Goal: Task Accomplishment & Management: Complete application form

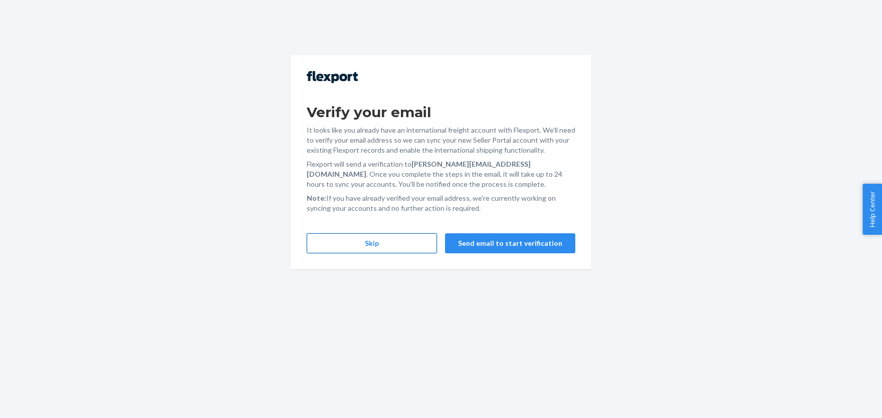
click at [369, 245] on button "Skip" at bounding box center [372, 244] width 130 height 20
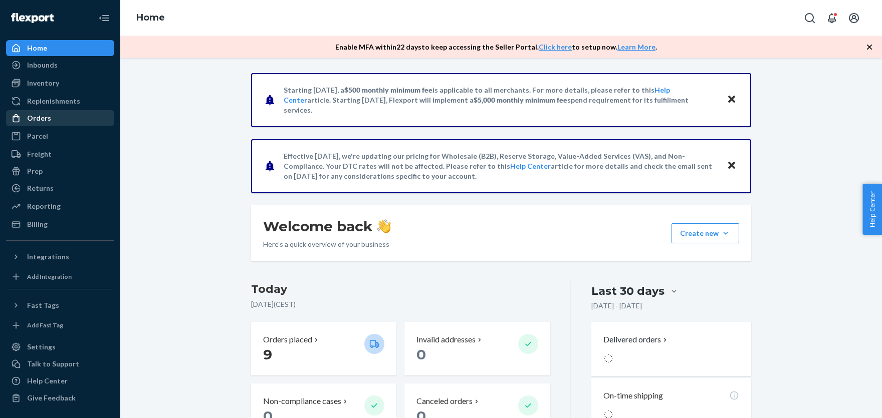
click at [38, 121] on div "Orders" at bounding box center [39, 118] width 24 height 10
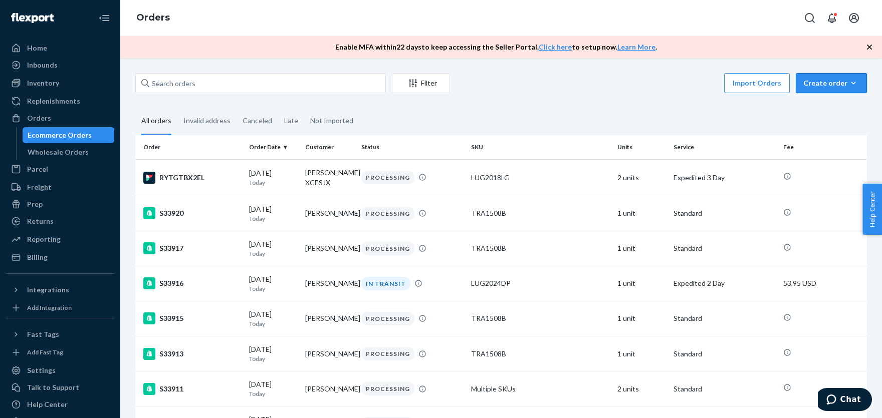
click at [830, 79] on div "Create order" at bounding box center [831, 83] width 56 height 10
click at [818, 102] on button "Ecommerce order" at bounding box center [846, 108] width 96 height 22
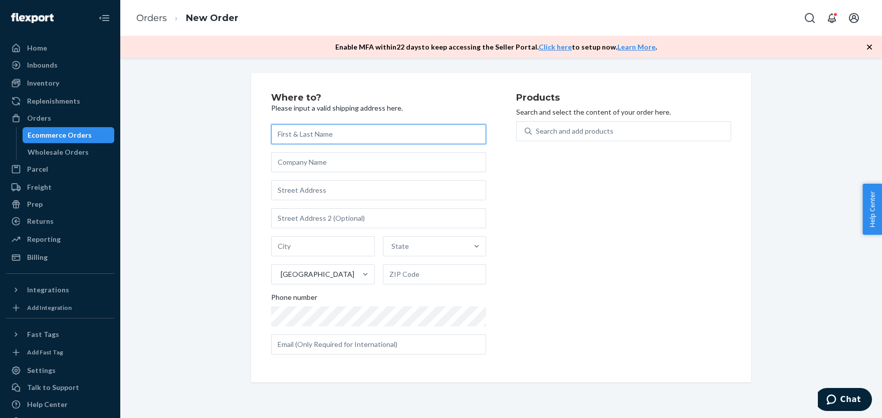
paste input "Regine Vida"
type input "Regine Vida"
paste input "[STREET_ADDRESS]"
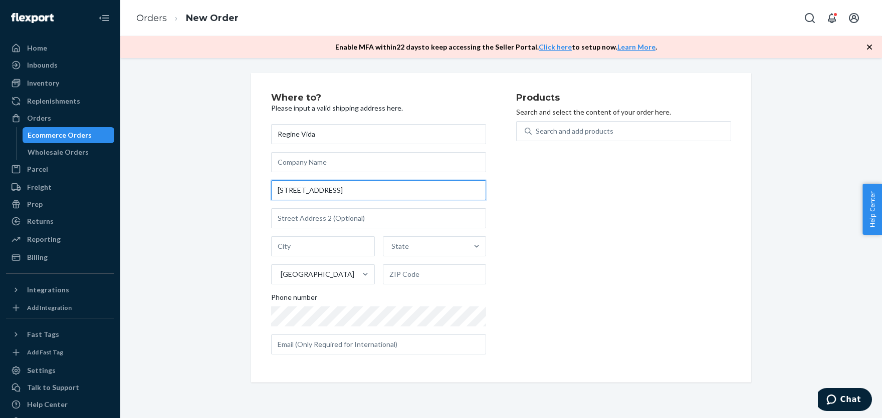
type input "[STREET_ADDRESS]"
click at [416, 190] on input "[STREET_ADDRESS]" at bounding box center [378, 190] width 215 height 20
click at [211, 201] on div "Where to? Please input a valid shipping address here. Regine Vida [STREET_ADDRE…" at bounding box center [501, 228] width 747 height 310
click at [300, 185] on input "[STREET_ADDRESS]" at bounding box center [378, 190] width 215 height 20
paste input "DEDEDO"
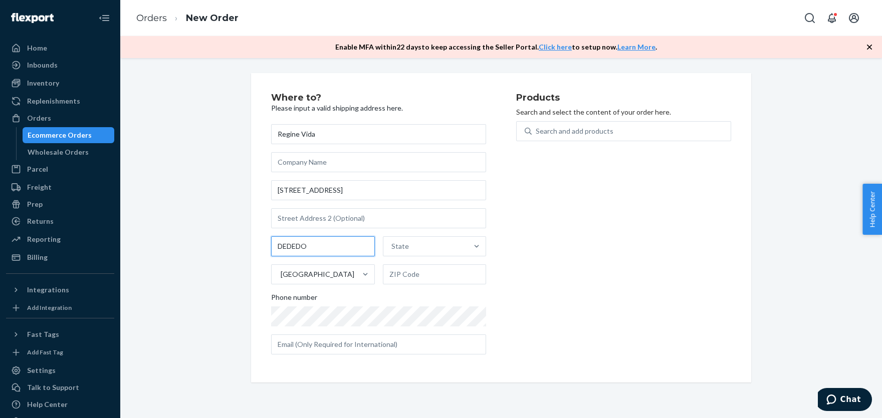
type input "DEDEDO"
paste input "g"
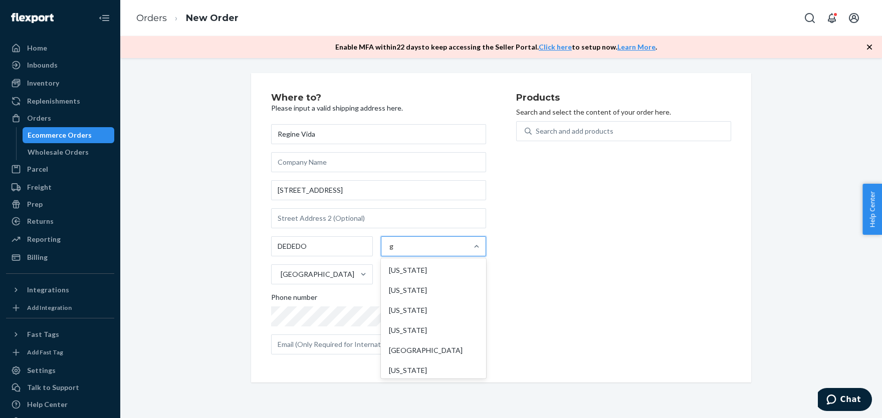
type input "gu"
click at [412, 268] on div "[US_STATE]" at bounding box center [433, 271] width 101 height 20
click at [398, 252] on input "gu" at bounding box center [393, 247] width 9 height 10
paste input "96929-5518"
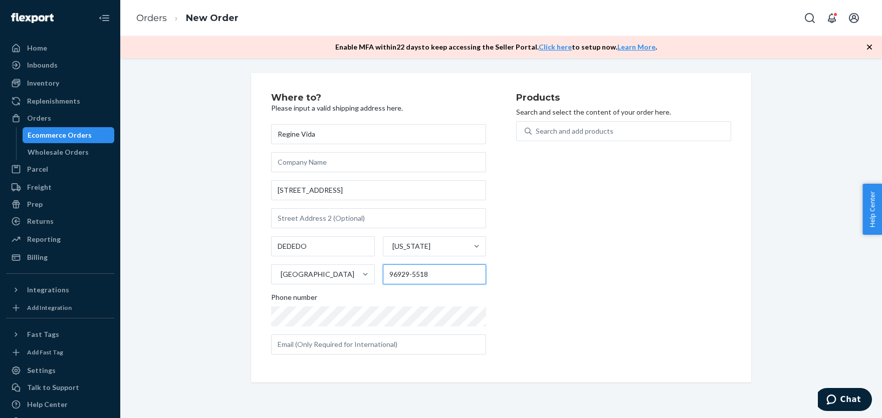
type input "96929-5518"
click at [338, 280] on div "[GEOGRAPHIC_DATA]" at bounding box center [314, 275] width 85 height 20
click at [281, 280] on input "[GEOGRAPHIC_DATA]" at bounding box center [280, 275] width 1 height 10
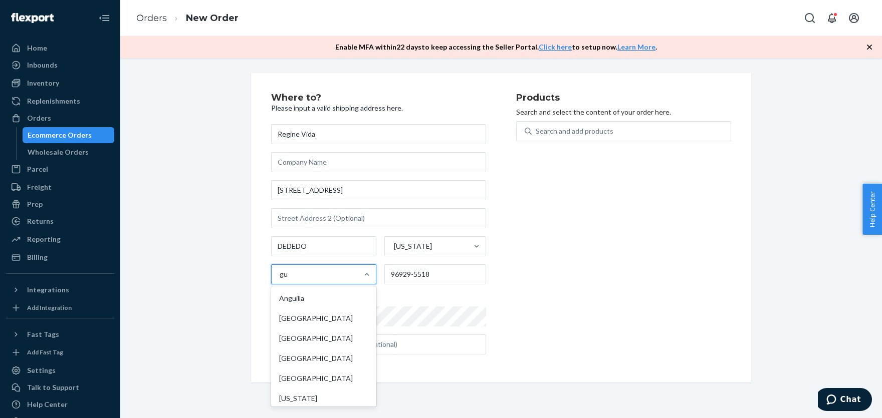
type input "gua"
click at [303, 334] on div "[US_STATE]" at bounding box center [323, 339] width 101 height 20
click at [292, 280] on input "gua" at bounding box center [286, 275] width 12 height 10
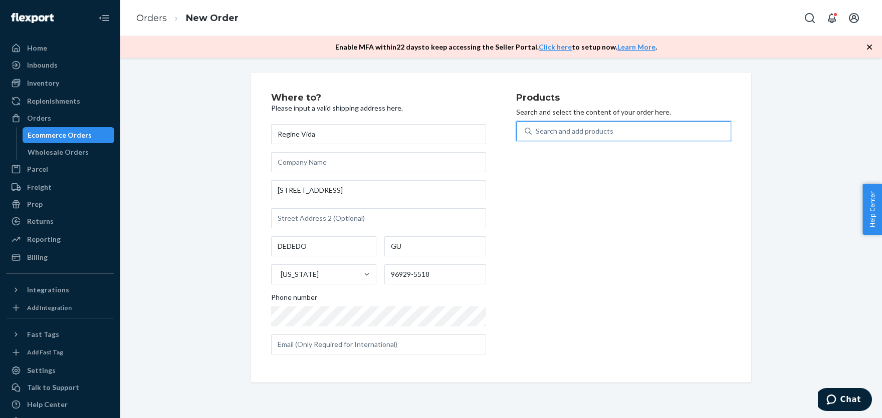
drag, startPoint x: 554, startPoint y: 129, endPoint x: 537, endPoint y: 133, distance: 17.4
click at [553, 128] on div "Search and add products" at bounding box center [575, 131] width 78 height 10
click at [537, 128] on input "0 results available. Use Up and Down to choose options, press Enter to select t…" at bounding box center [536, 131] width 1 height 10
paste input "Hipster Plus"
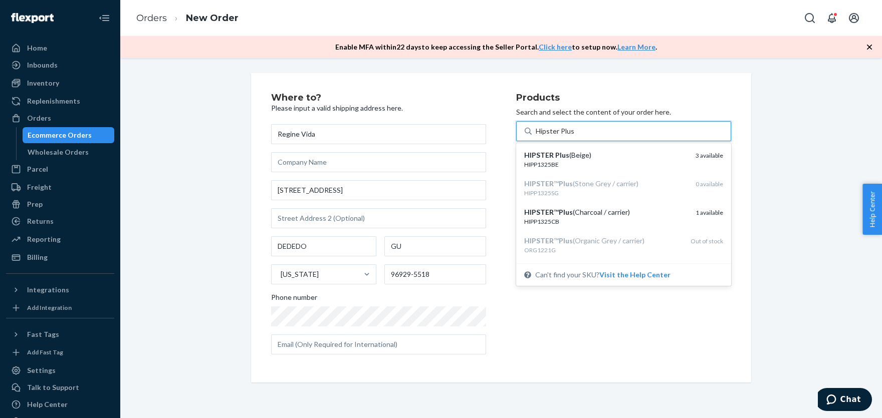
type input "Hipster Plus"
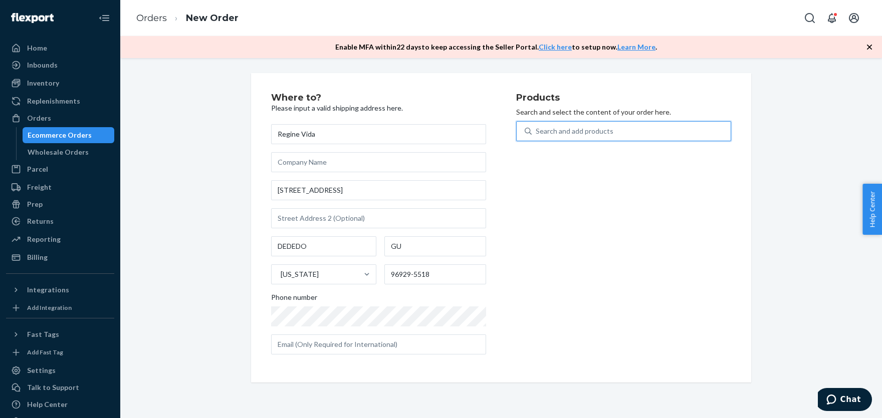
click at [565, 126] on div "Search and add products" at bounding box center [631, 131] width 199 height 18
click at [537, 126] on input "0 results available. Use Up and Down to choose options, press Enter to select t…" at bounding box center [536, 131] width 1 height 10
paste input "Hipster Plus"
type input "Hipster Plus"
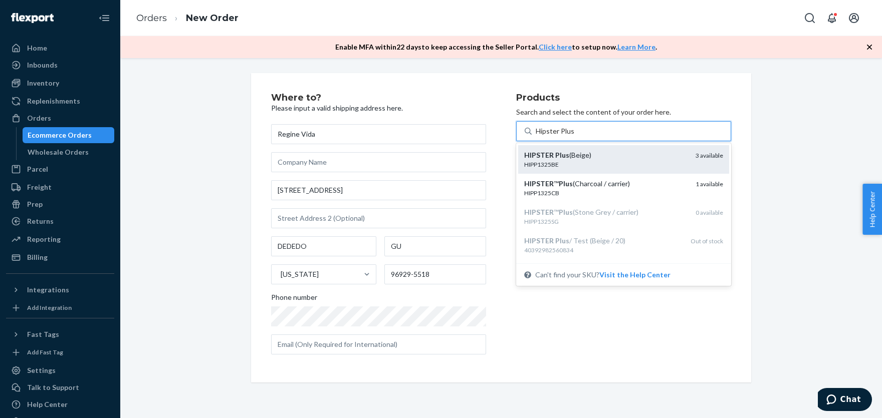
click at [555, 155] on em "Plus" at bounding box center [562, 155] width 14 height 9
click at [555, 136] on input "Hipster Plus" at bounding box center [555, 131] width 39 height 10
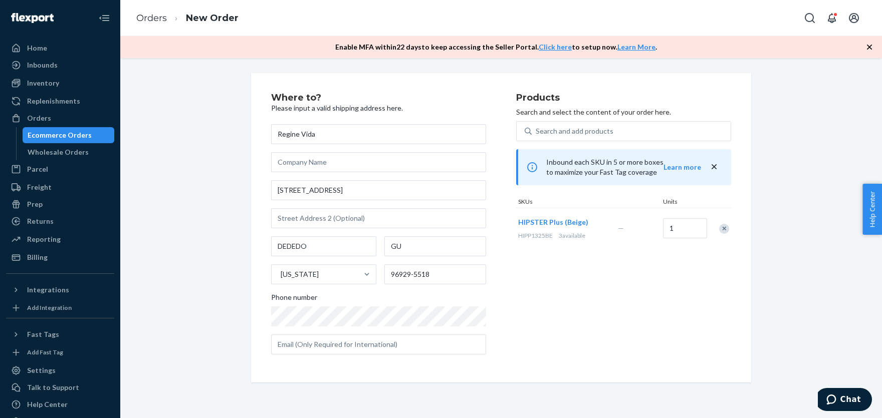
click at [514, 312] on div "Where to? Please input a valid shipping address here. Regine Vida [STREET_ADDRE…" at bounding box center [393, 228] width 245 height 270
click at [347, 377] on div "Where to? Please input a valid shipping address here. Regine Vida [STREET_ADDRE…" at bounding box center [501, 228] width 500 height 310
click at [312, 273] on div "[US_STATE]" at bounding box center [315, 275] width 86 height 20
click at [281, 273] on input "[US_STATE]" at bounding box center [280, 275] width 1 height 10
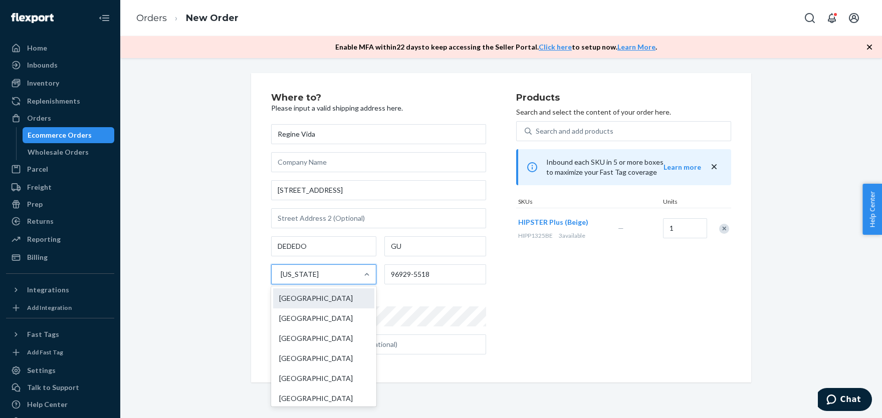
click at [322, 296] on div "[GEOGRAPHIC_DATA]" at bounding box center [323, 299] width 101 height 20
click at [281, 280] on input "option [US_STATE], selected. option United States focused, 1 of 241. 241 result…" at bounding box center [280, 275] width 1 height 10
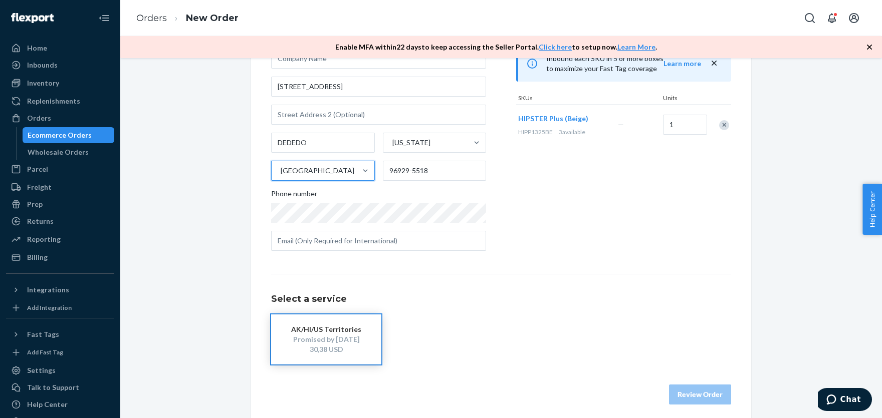
scroll to position [110, 0]
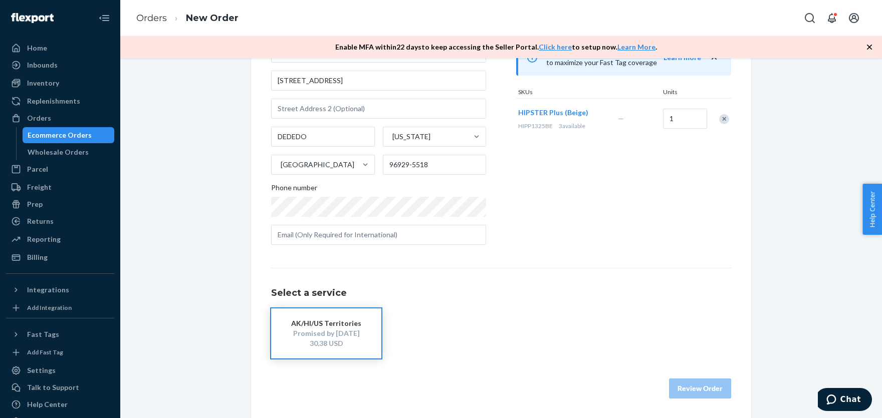
click at [348, 330] on div "Promised by [DATE]" at bounding box center [326, 334] width 80 height 10
click at [687, 381] on button "Review Order" at bounding box center [700, 389] width 62 height 20
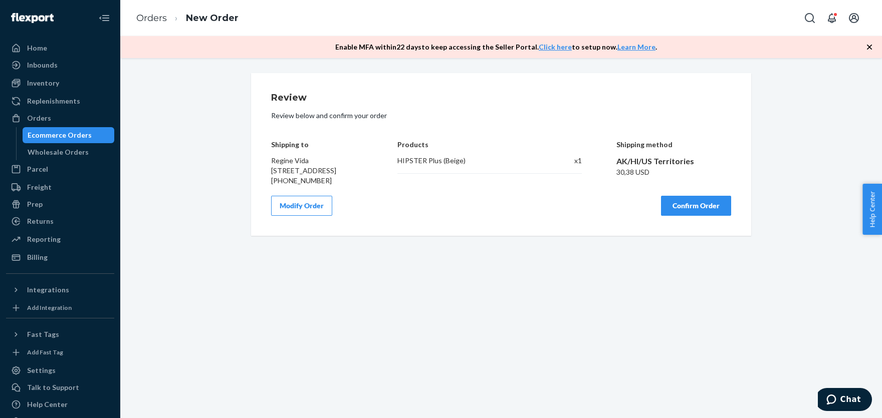
scroll to position [0, 0]
click at [297, 161] on span "Regine Vida [STREET_ADDRESS]" at bounding box center [303, 165] width 65 height 19
copy span "Regine Vida"
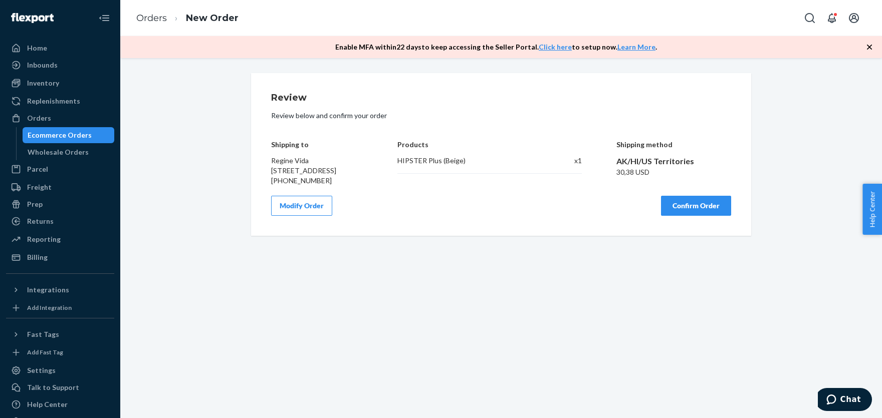
click at [429, 159] on div "HIPSTER Plus (Beige)" at bounding box center [469, 161] width 145 height 10
click at [312, 216] on button "Modify Order" at bounding box center [301, 206] width 61 height 20
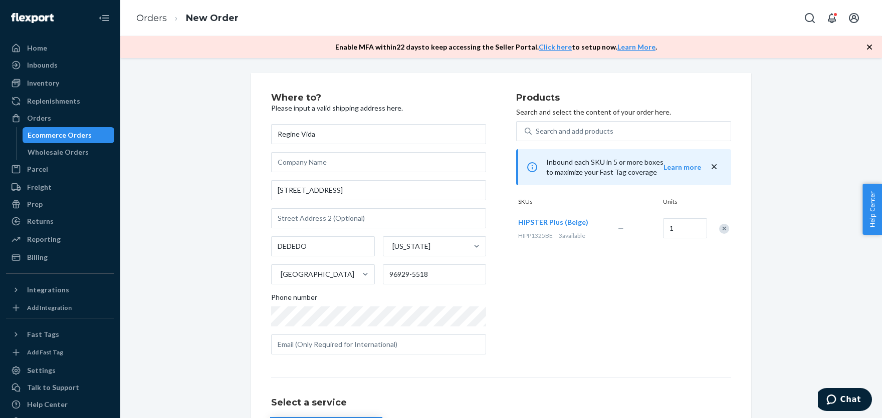
click at [534, 238] on span "HIPP1325BE" at bounding box center [535, 236] width 35 height 8
click at [529, 238] on span "HIPP1325BE" at bounding box center [535, 236] width 35 height 8
drag, startPoint x: 519, startPoint y: 236, endPoint x: 552, endPoint y: 235, distance: 33.1
click at [552, 235] on span "HIPP1325BE" at bounding box center [535, 236] width 35 height 8
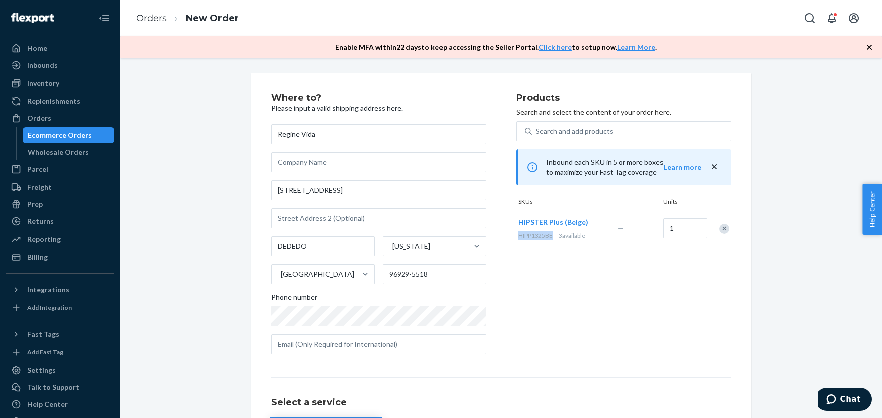
copy span "HIPP1325BE"
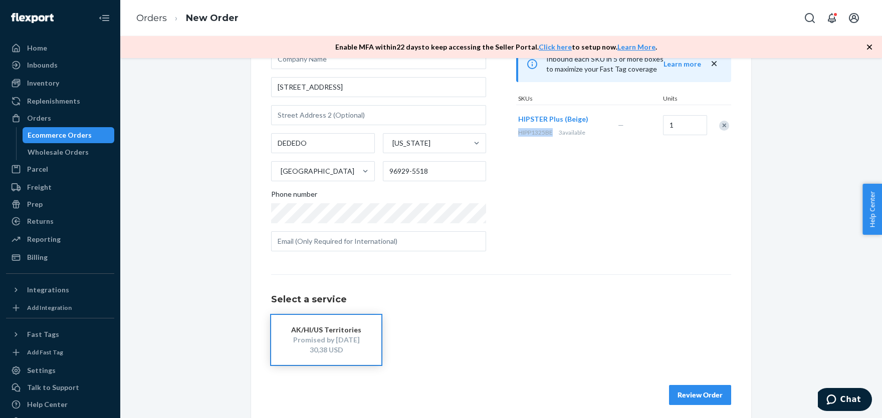
scroll to position [110, 0]
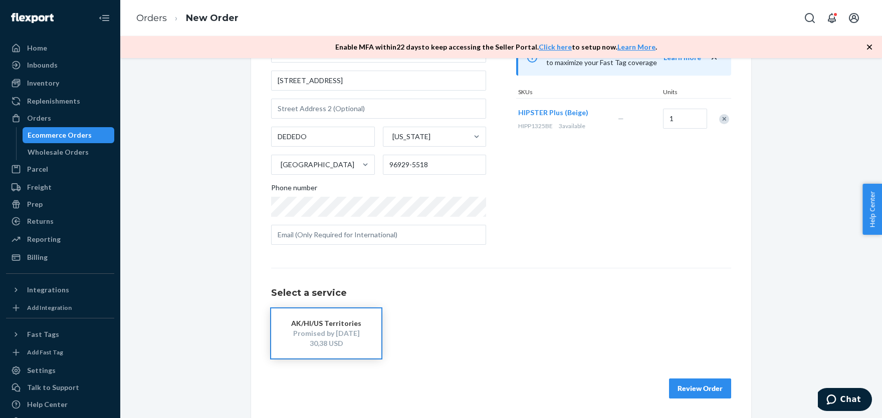
click at [550, 182] on div "Products Search and select the content of your order here. Search and add produ…" at bounding box center [623, 118] width 215 height 270
click at [328, 144] on input "DEDEDO" at bounding box center [323, 137] width 104 height 20
click at [418, 135] on div "[US_STATE]" at bounding box center [425, 137] width 85 height 20
click at [392, 135] on input "[US_STATE]" at bounding box center [391, 137] width 1 height 10
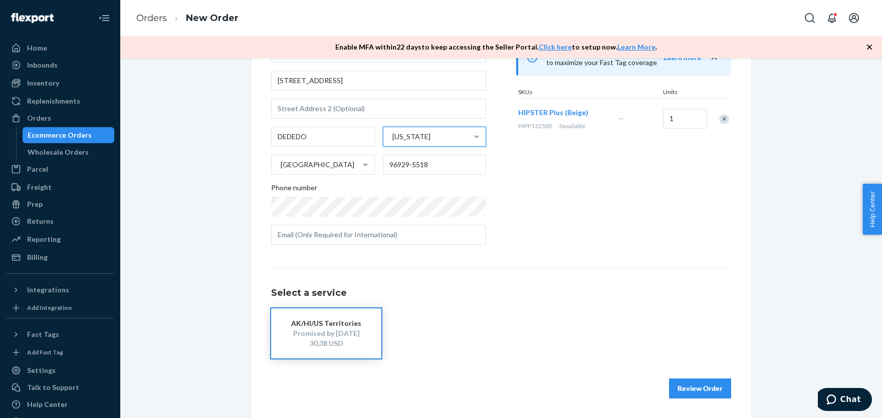
click at [418, 135] on div "[US_STATE]" at bounding box center [425, 137] width 85 height 20
click at [392, 135] on input "0 results available. Select is focused ,type to refine list, press Down to open…" at bounding box center [391, 137] width 1 height 10
click at [401, 238] on input "text" at bounding box center [378, 235] width 215 height 20
click at [343, 340] on div "30,38 USD" at bounding box center [326, 344] width 80 height 10
drag, startPoint x: 710, startPoint y: 388, endPoint x: 667, endPoint y: 356, distance: 53.6
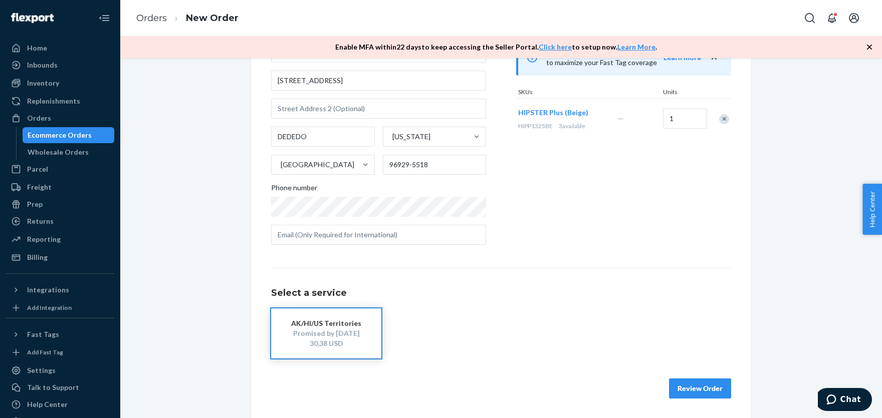
click at [710, 388] on button "Review Order" at bounding box center [700, 389] width 62 height 20
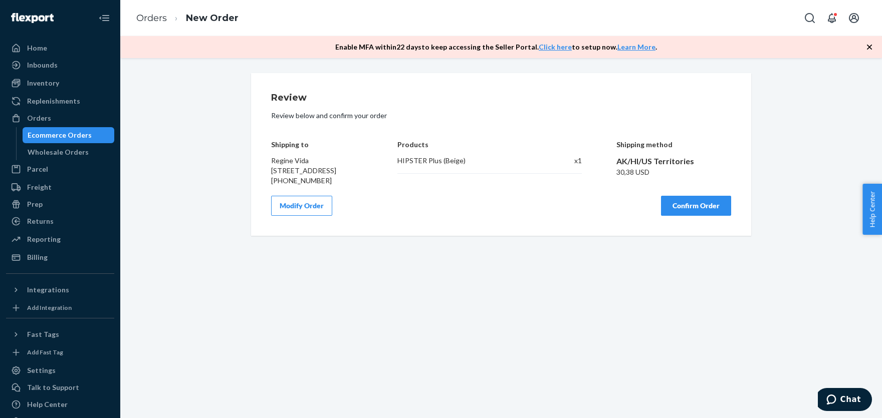
scroll to position [0, 0]
click at [620, 171] on div "30,38 USD" at bounding box center [673, 172] width 115 height 10
drag, startPoint x: 619, startPoint y: 172, endPoint x: 628, endPoint y: 175, distance: 9.5
click at [631, 175] on div "30,38 USD" at bounding box center [673, 172] width 115 height 10
drag, startPoint x: 617, startPoint y: 174, endPoint x: 634, endPoint y: 174, distance: 17.5
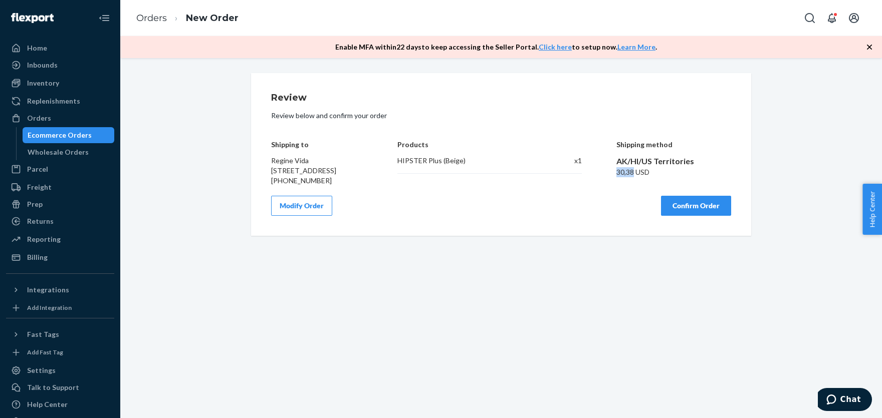
click at [634, 174] on div "30,38 USD" at bounding box center [673, 172] width 115 height 10
copy div "30,38"
drag, startPoint x: 684, startPoint y: 223, endPoint x: 565, endPoint y: 158, distance: 135.7
click at [685, 216] on button "Confirm Order" at bounding box center [696, 206] width 70 height 20
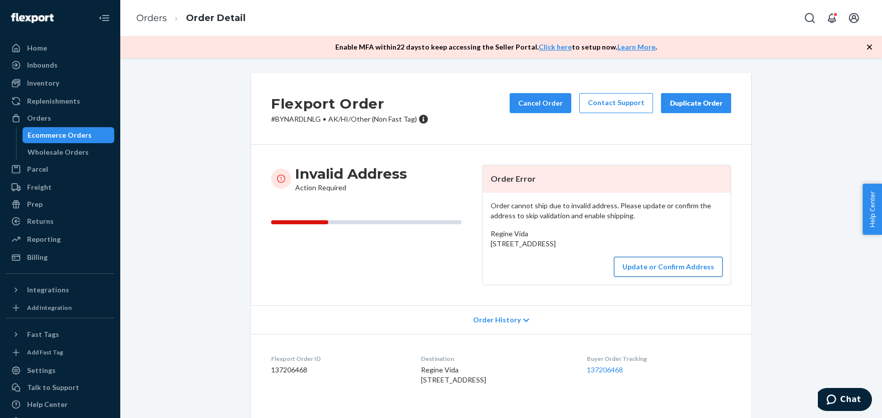
click at [665, 277] on button "Update or Confirm Address" at bounding box center [668, 267] width 109 height 20
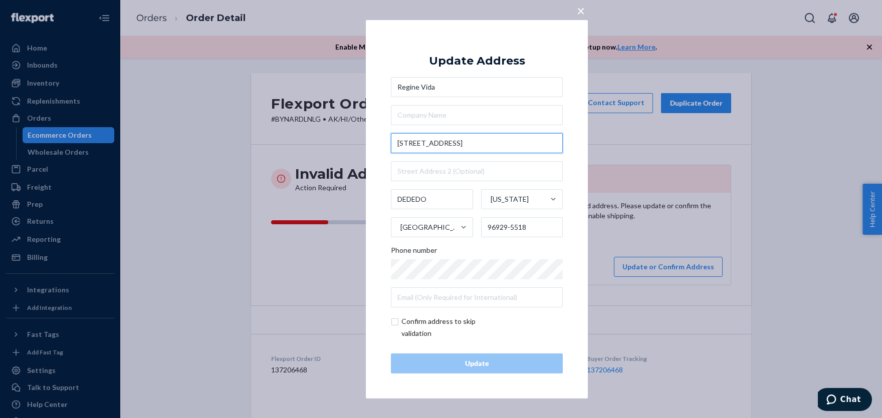
click at [457, 144] on input "[STREET_ADDRESS]" at bounding box center [477, 143] width 172 height 20
click at [454, 141] on input "[STREET_ADDRESS]" at bounding box center [477, 143] width 172 height 20
click at [453, 141] on input "[STREET_ADDRESS]" at bounding box center [477, 143] width 172 height 20
click at [415, 167] on input "text" at bounding box center [477, 171] width 172 height 20
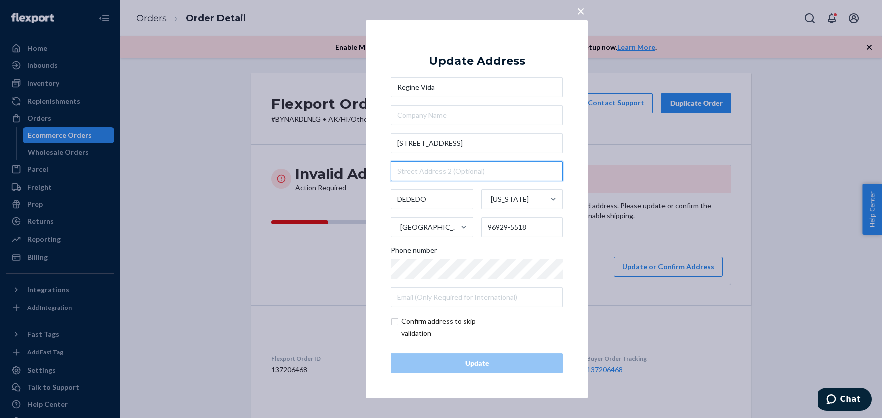
paste input "[GEOGRAPHIC_DATA]"
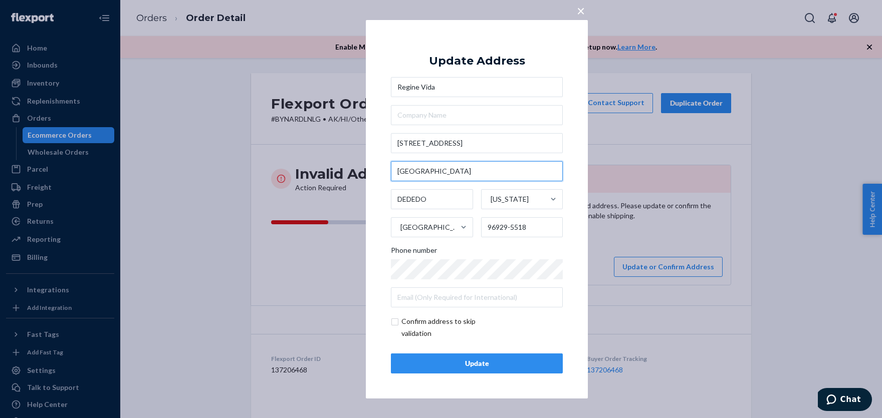
type input "[GEOGRAPHIC_DATA]"
click at [463, 144] on input "[STREET_ADDRESS]" at bounding box center [477, 143] width 172 height 20
drag, startPoint x: 463, startPoint y: 143, endPoint x: 535, endPoint y: 142, distance: 71.7
click at [535, 142] on input "[STREET_ADDRESS]" at bounding box center [477, 143] width 172 height 20
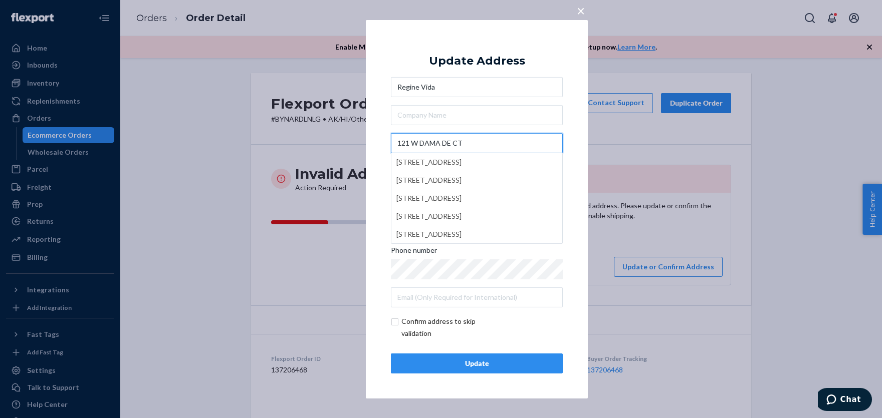
type input "121 W DAMA DE CT"
click at [371, 136] on div "× Update Address Regine Vida [STREET_ADDRESS] [STREET_ADDRESS] [STREET_ADDRESS]…" at bounding box center [477, 209] width 222 height 379
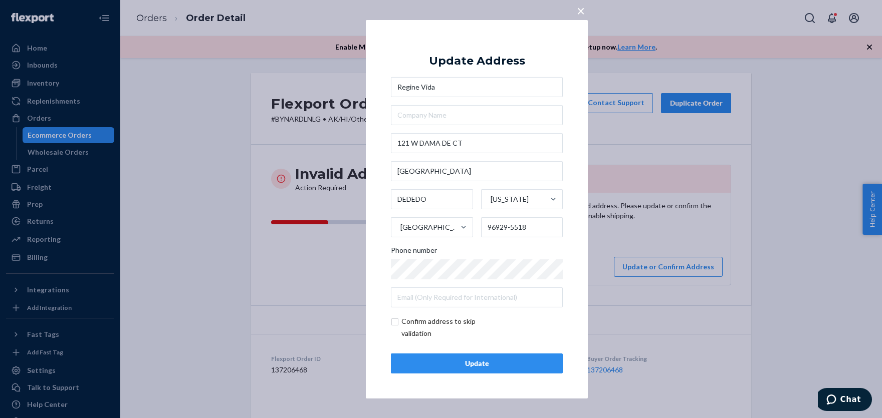
click at [448, 363] on div "Update" at bounding box center [476, 364] width 155 height 10
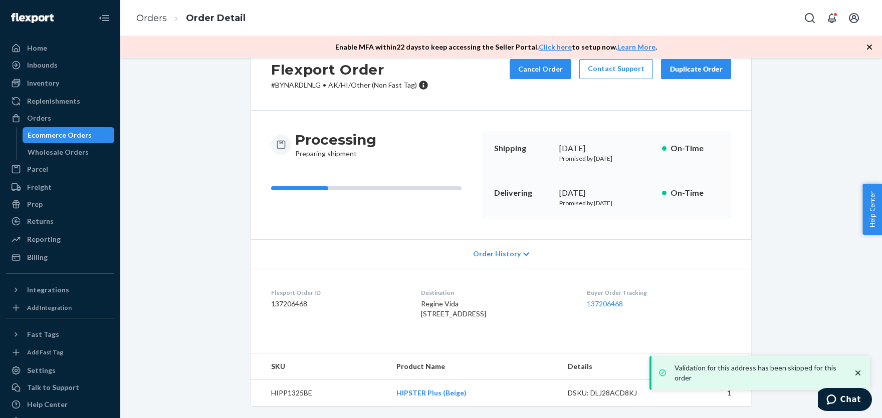
scroll to position [64, 0]
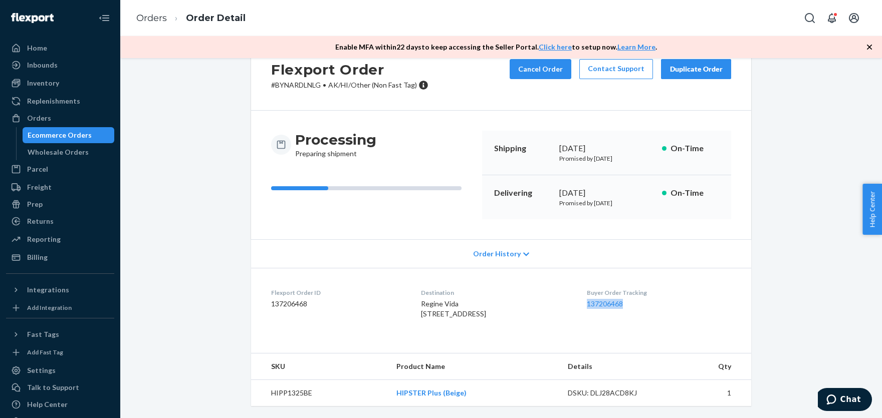
drag, startPoint x: 588, startPoint y: 279, endPoint x: 651, endPoint y: 279, distance: 63.1
click at [651, 279] on dl "Flexport Order ID 137206468 Destination Regine Vida [STREET_ADDRESS] US Buyer O…" at bounding box center [501, 305] width 500 height 75
copy link "137206468"
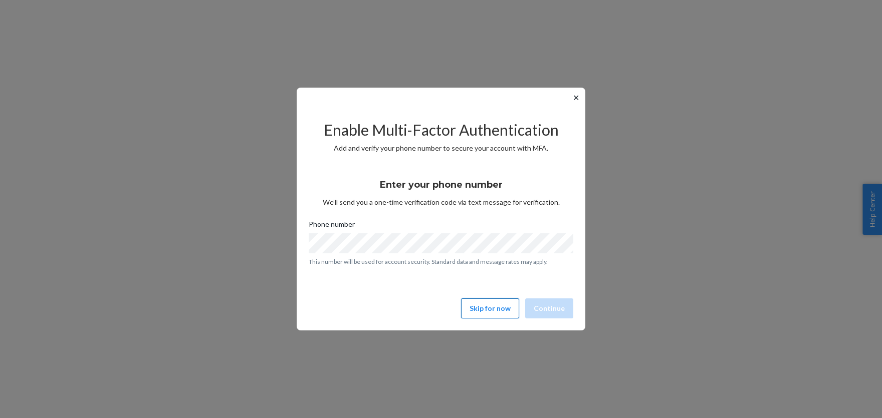
click at [481, 305] on button "Skip for now" at bounding box center [490, 309] width 58 height 20
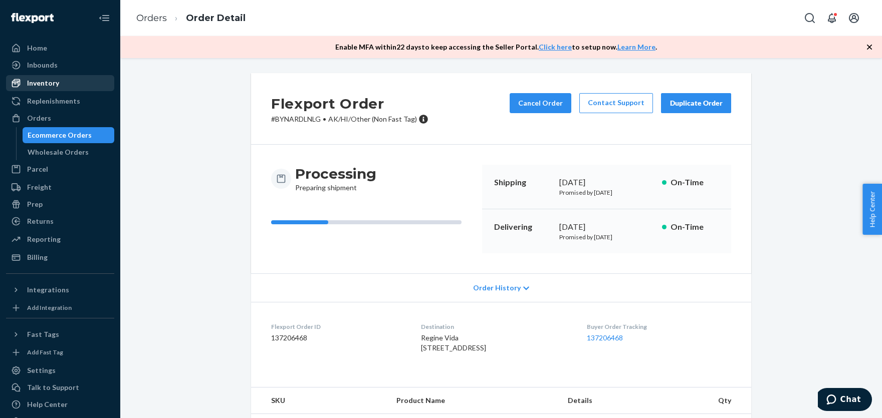
click at [58, 83] on div "Inventory" at bounding box center [60, 83] width 106 height 14
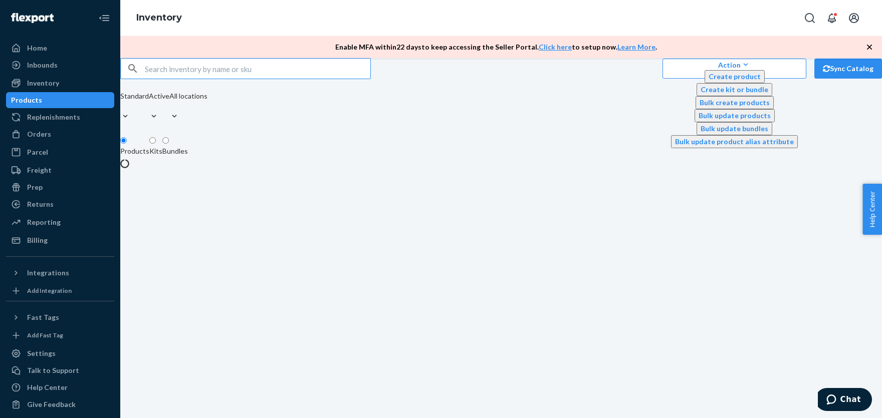
drag, startPoint x: 192, startPoint y: 94, endPoint x: 199, endPoint y: 91, distance: 7.0
click at [194, 79] on input "text" at bounding box center [257, 69] width 225 height 20
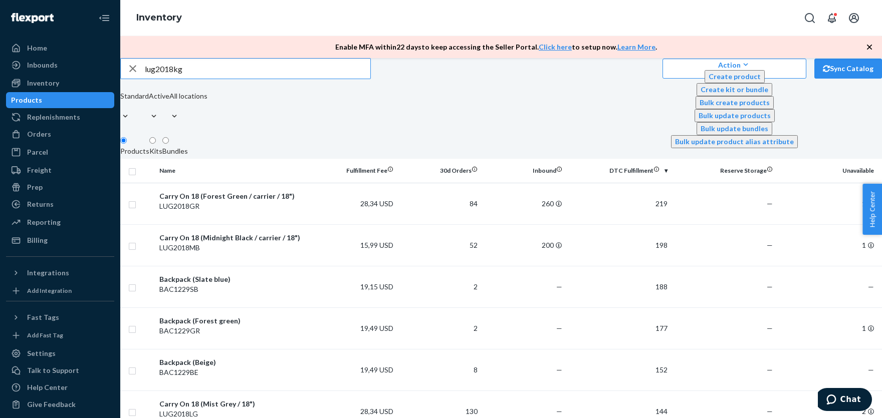
type input "lug2018kg"
